Goal: Answer question/provide support

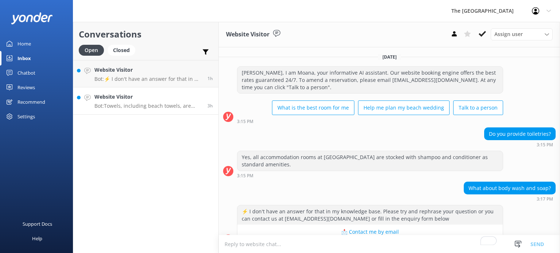
scroll to position [84, 0]
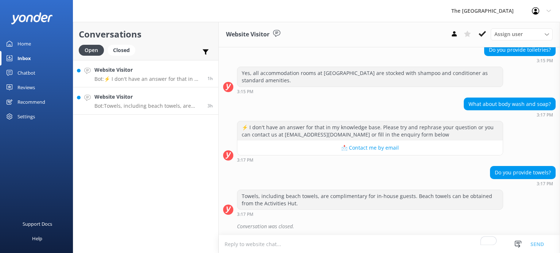
click at [154, 84] on link "Website Visitor Bot: ⚡ I don't have an answer for that in my knowledge base. Pl…" at bounding box center [145, 73] width 145 height 27
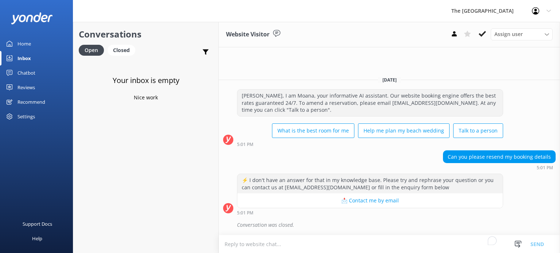
click at [151, 103] on div "Your inbox is empty Nice work" at bounding box center [145, 186] width 145 height 253
click at [484, 31] on icon at bounding box center [481, 33] width 7 height 7
